Goal: Find specific page/section: Find specific page/section

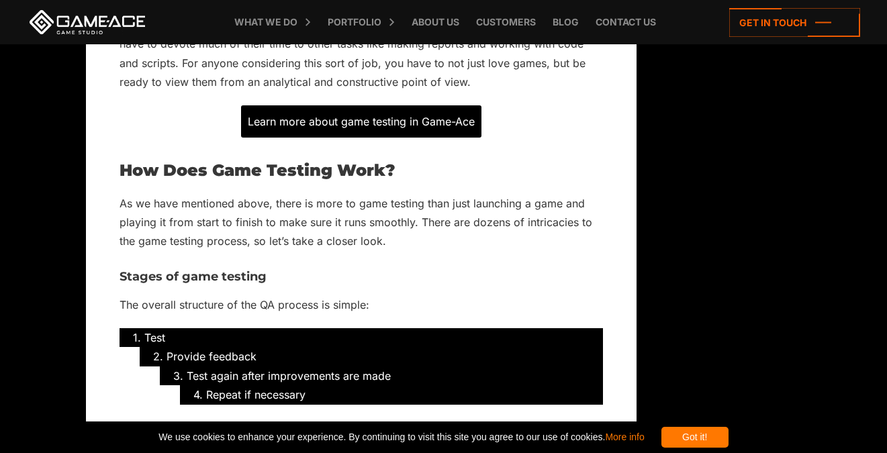
scroll to position [1234, 0]
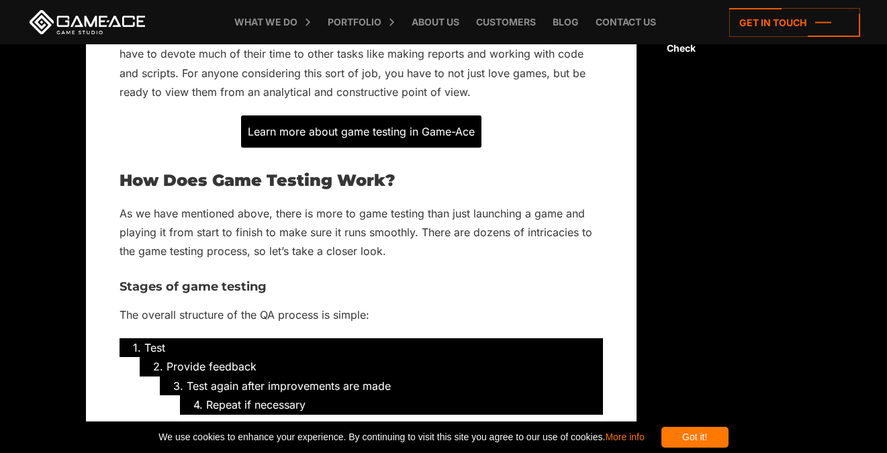
click at [461, 128] on div "Learn more about game testing in Game-Ace" at bounding box center [361, 131] width 240 height 32
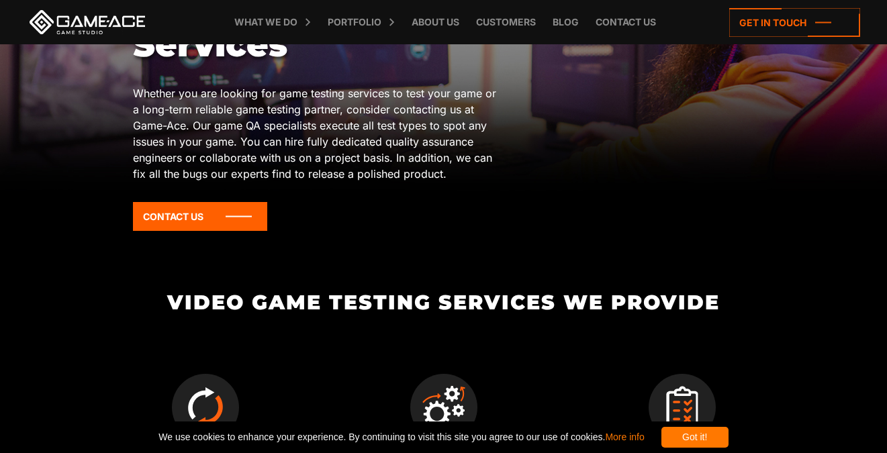
scroll to position [188, 0]
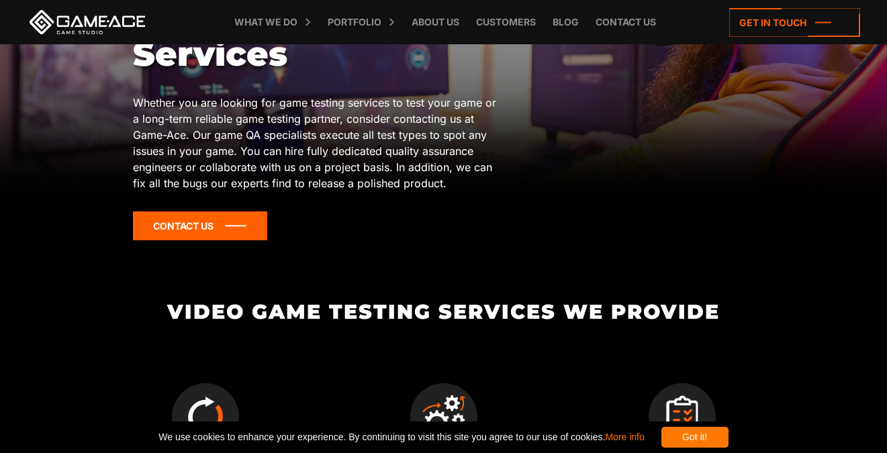
drag, startPoint x: 174, startPoint y: 203, endPoint x: 182, endPoint y: 223, distance: 21.1
click at [182, 223] on div "Game Testing Services Whether you are looking for game testing services to test…" at bounding box center [319, 122] width 373 height 257
click at [182, 223] on icon at bounding box center [200, 226] width 134 height 29
